Goal: Task Accomplishment & Management: Manage account settings

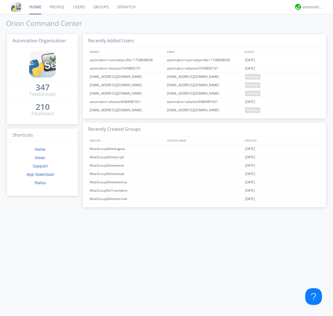
click at [101, 7] on link "Groups" at bounding box center [101, 7] width 24 height 14
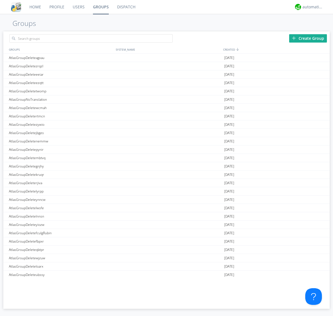
click at [308, 38] on div "Create Group" at bounding box center [308, 38] width 38 height 8
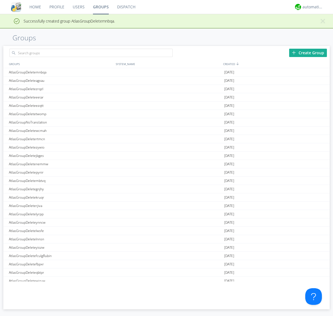
click at [101, 7] on link "Groups" at bounding box center [101, 7] width 24 height 14
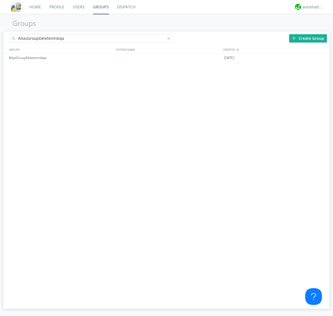
type input "AtlasGroupDeletemnbqa"
click at [170, 39] on div at bounding box center [170, 40] width 6 height 6
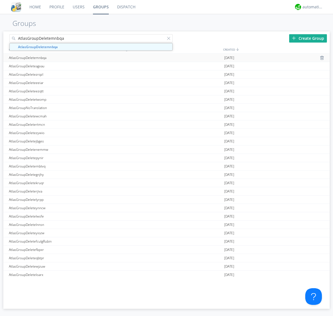
type input "AtlasGroupDeletemnbqa"
click at [61, 57] on div "AtlasGroupDeletemnbqa" at bounding box center [60, 58] width 107 height 8
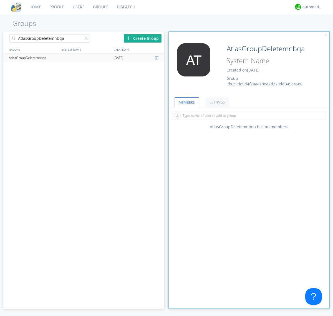
click at [217, 102] on link "SETTINGS" at bounding box center [218, 102] width 24 height 10
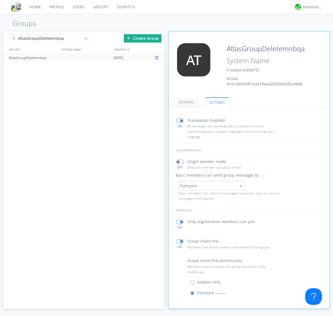
click at [157, 58] on div at bounding box center [158, 58] width 6 height 4
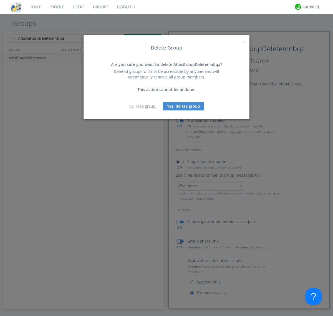
click at [184, 106] on button "Yes, delete group" at bounding box center [183, 106] width 41 height 8
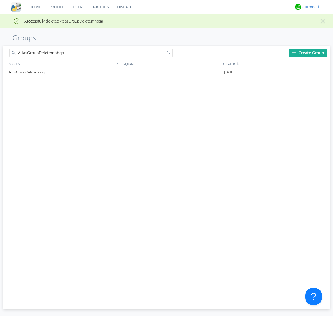
click at [312, 7] on div "automation+atlas" at bounding box center [313, 7] width 21 height 6
